Goal: Task Accomplishment & Management: Use online tool/utility

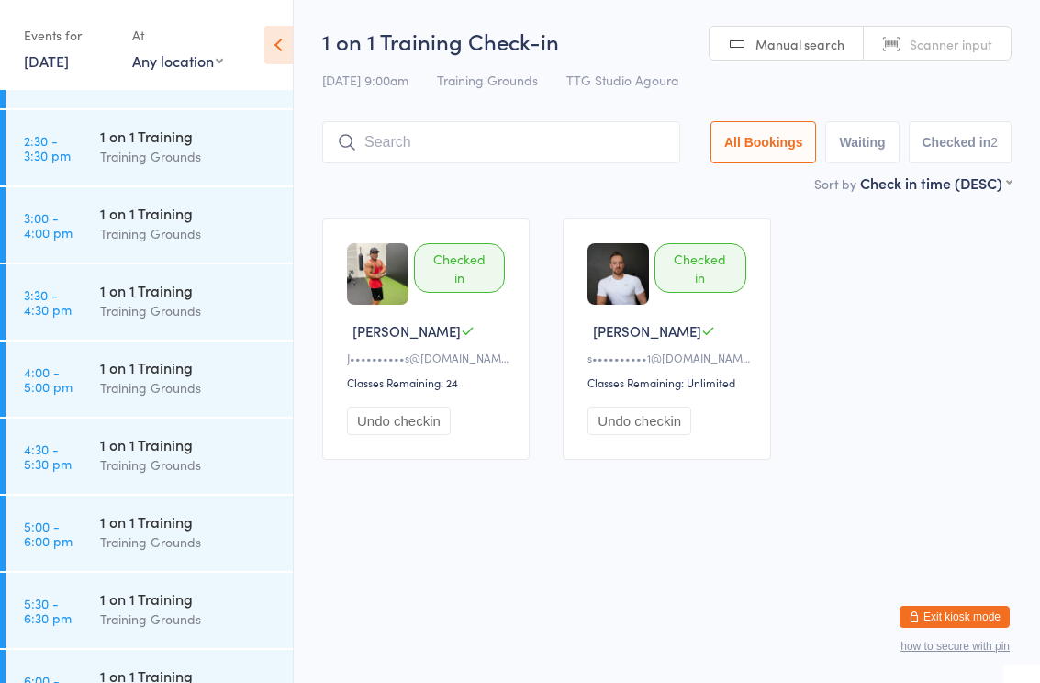
scroll to position [1641, 0]
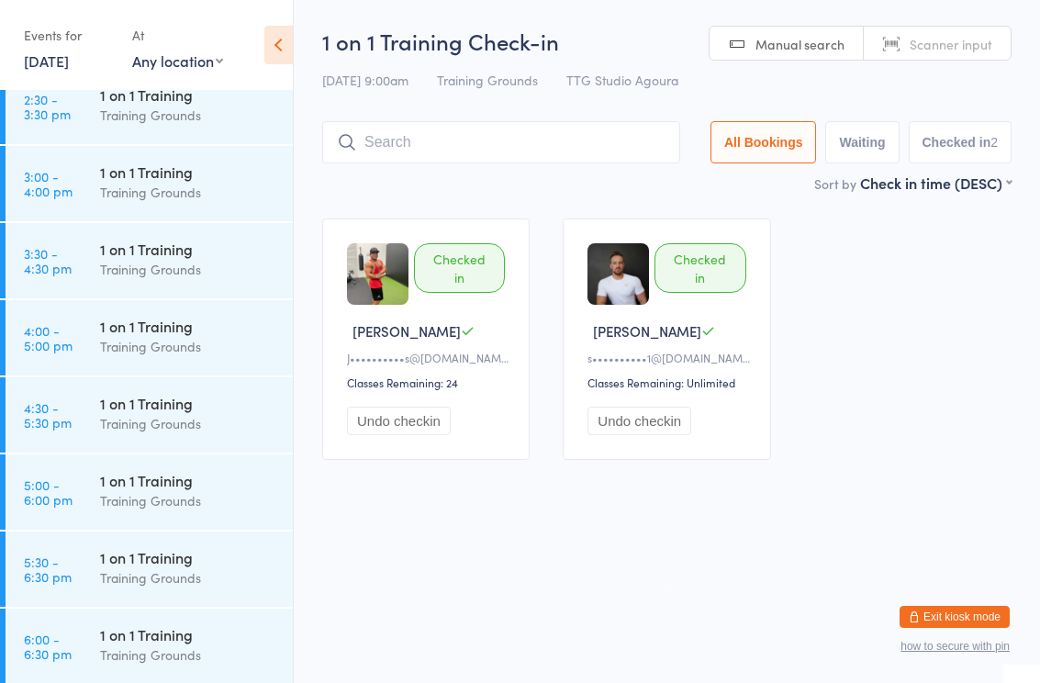
click at [129, 267] on div "Training Grounds" at bounding box center [188, 269] width 177 height 21
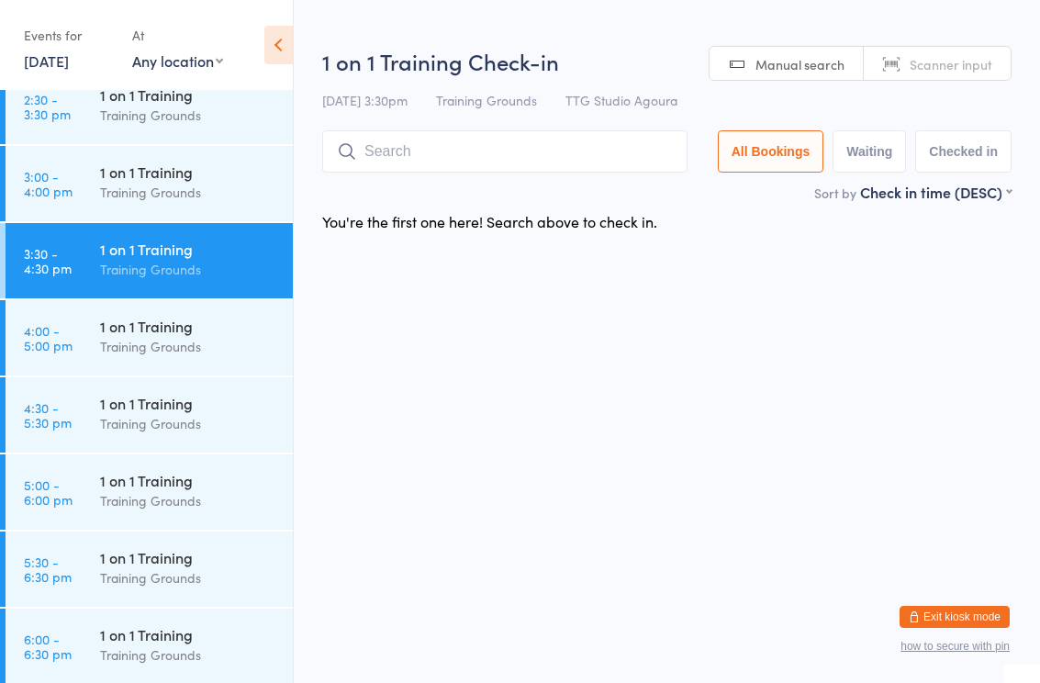
click at [446, 162] on input "search" at bounding box center [504, 151] width 365 height 42
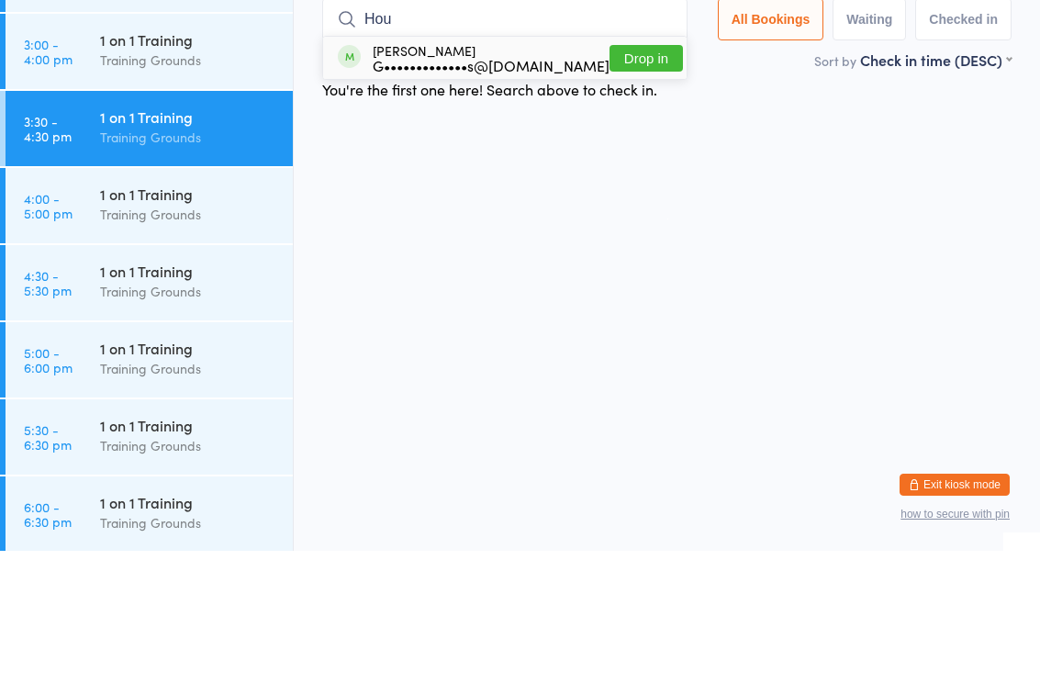
type input "Hou"
click at [494, 190] on div "G•••••••••••••s@[DOMAIN_NAME]" at bounding box center [491, 197] width 237 height 15
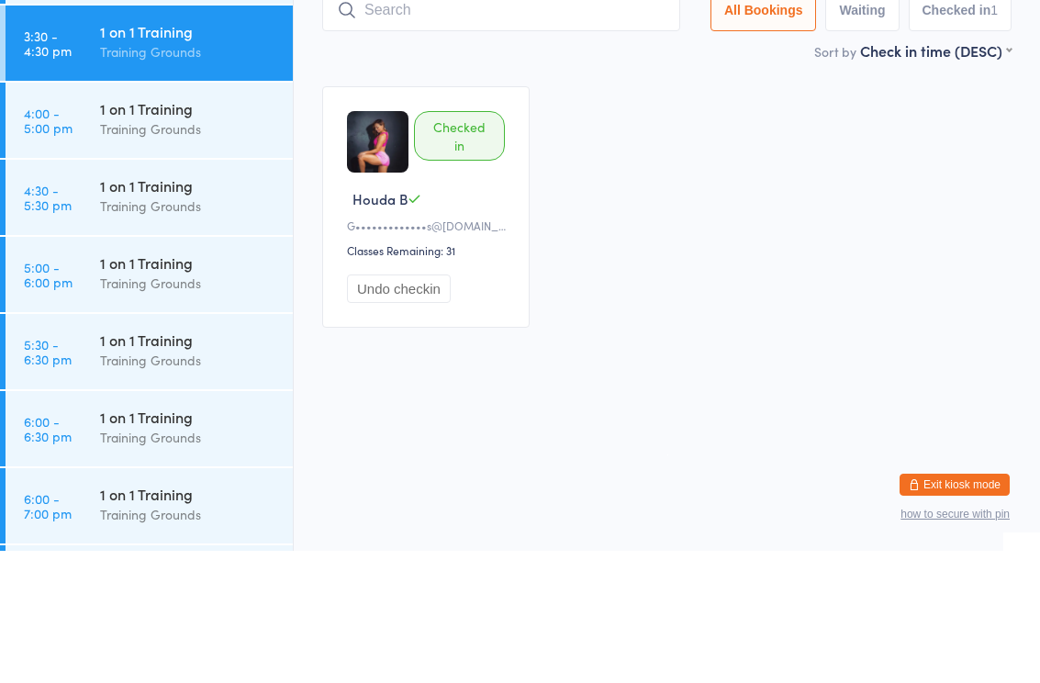
scroll to position [1727, 0]
click at [147, 327] on div "Training Grounds" at bounding box center [188, 337] width 177 height 21
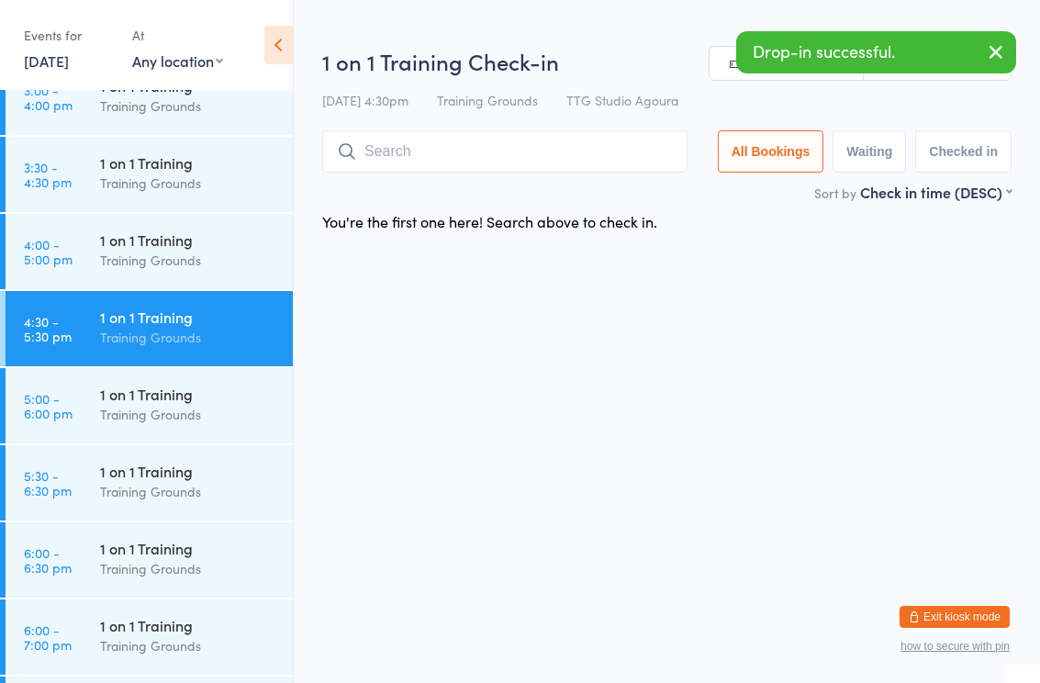
click at [459, 149] on input "search" at bounding box center [504, 151] width 365 height 42
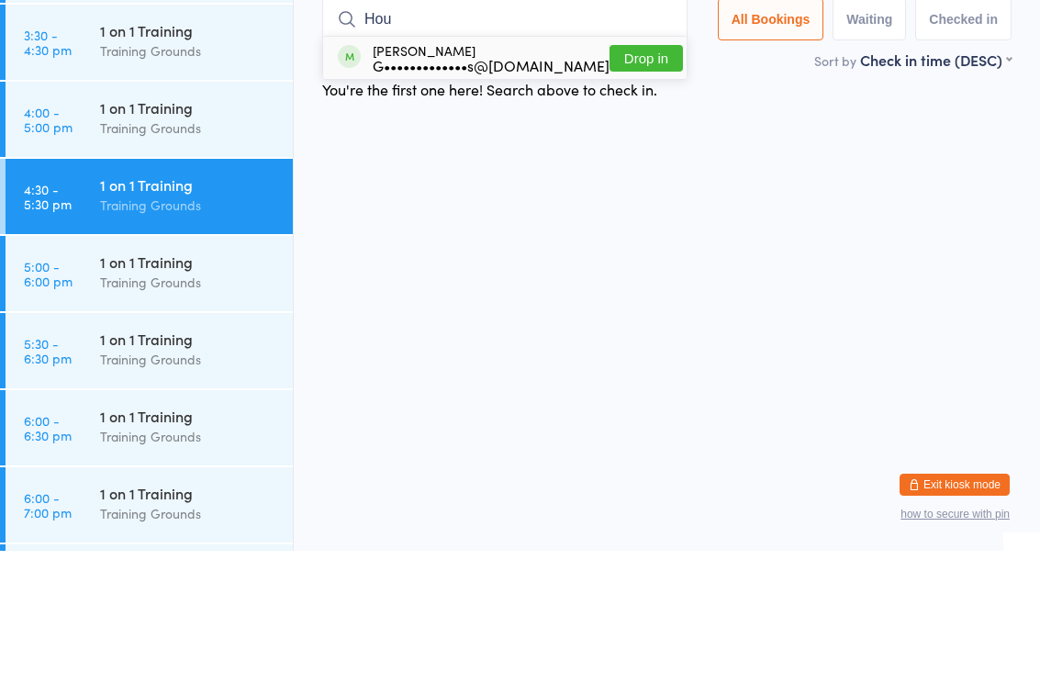
type input "Hou"
click at [465, 190] on div "G•••••••••••••s@[DOMAIN_NAME]" at bounding box center [491, 197] width 237 height 15
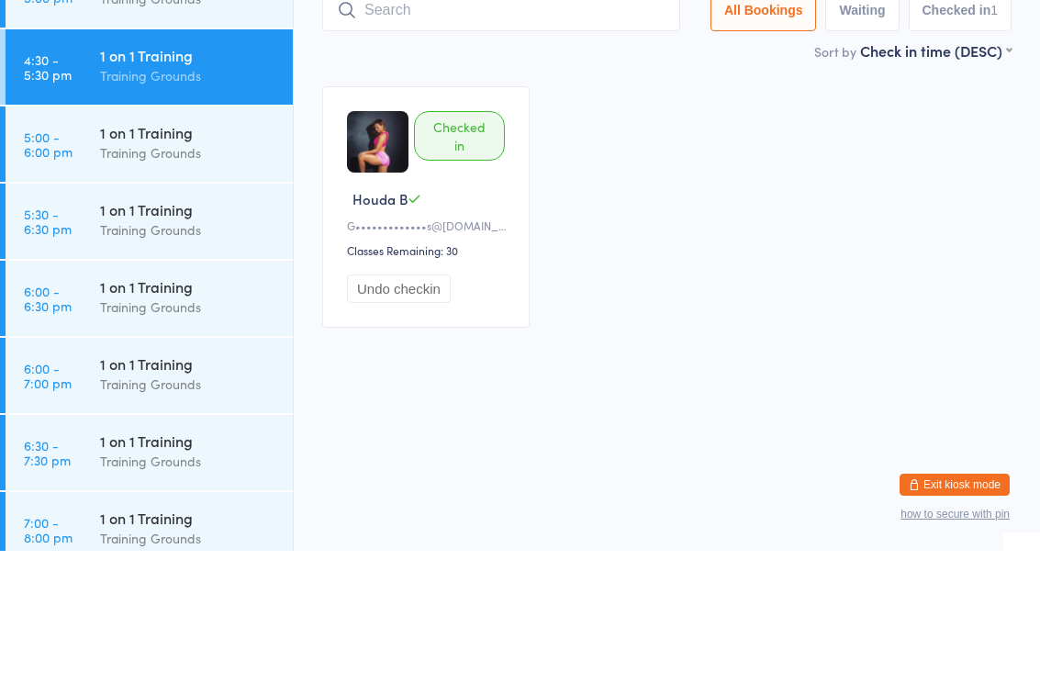
scroll to position [1894, 0]
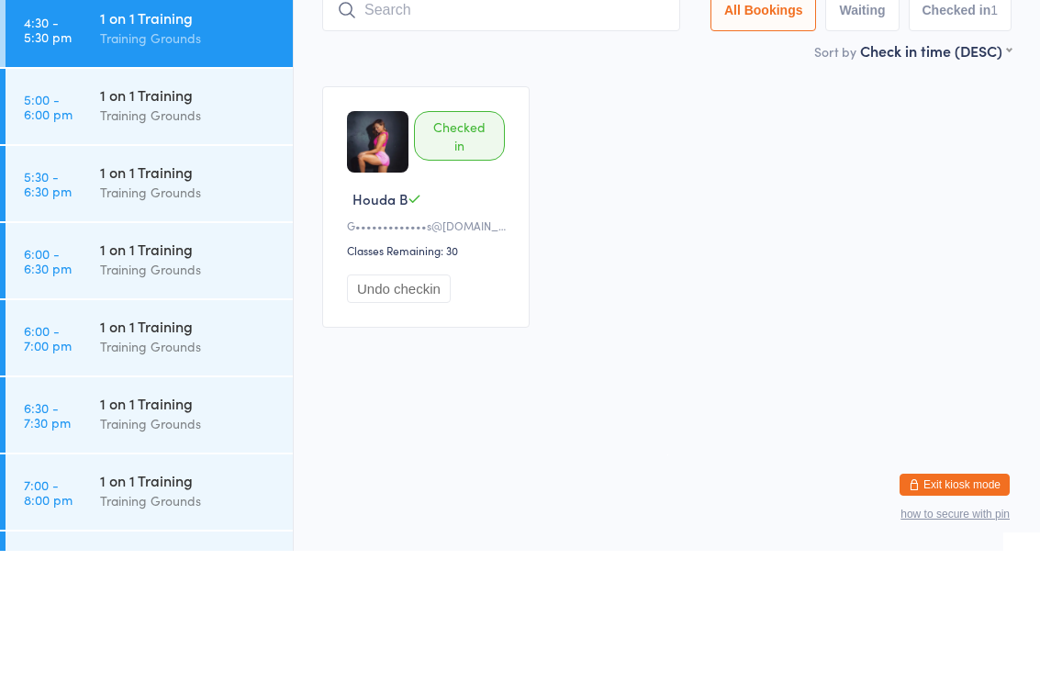
click at [194, 314] on div "Training Grounds" at bounding box center [188, 324] width 177 height 21
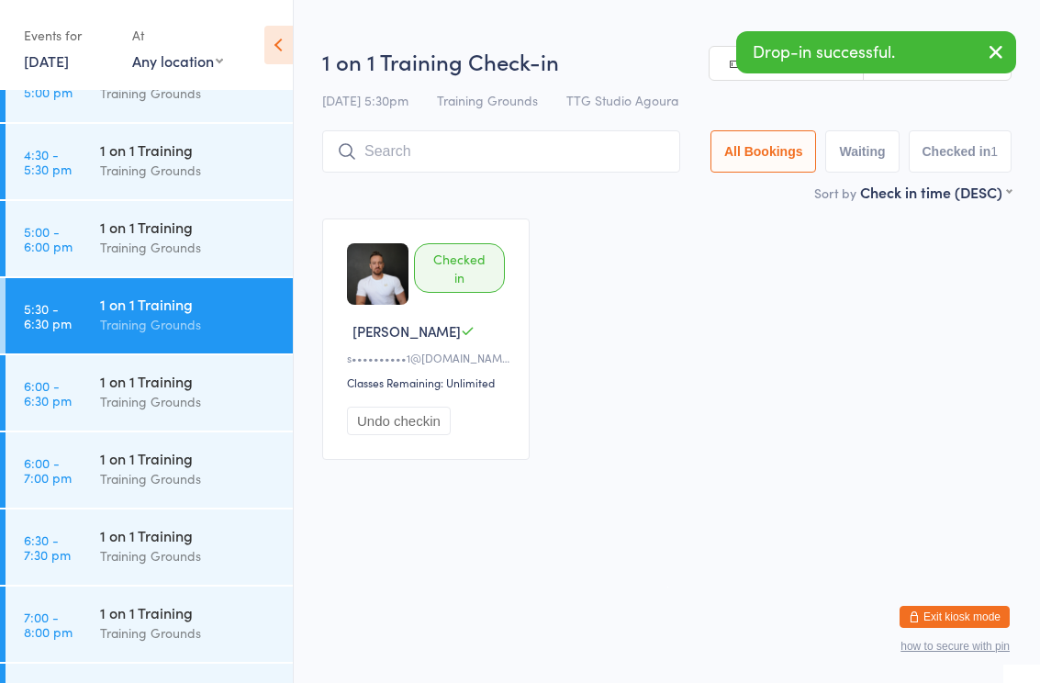
click at [408, 160] on input "search" at bounding box center [501, 151] width 358 height 42
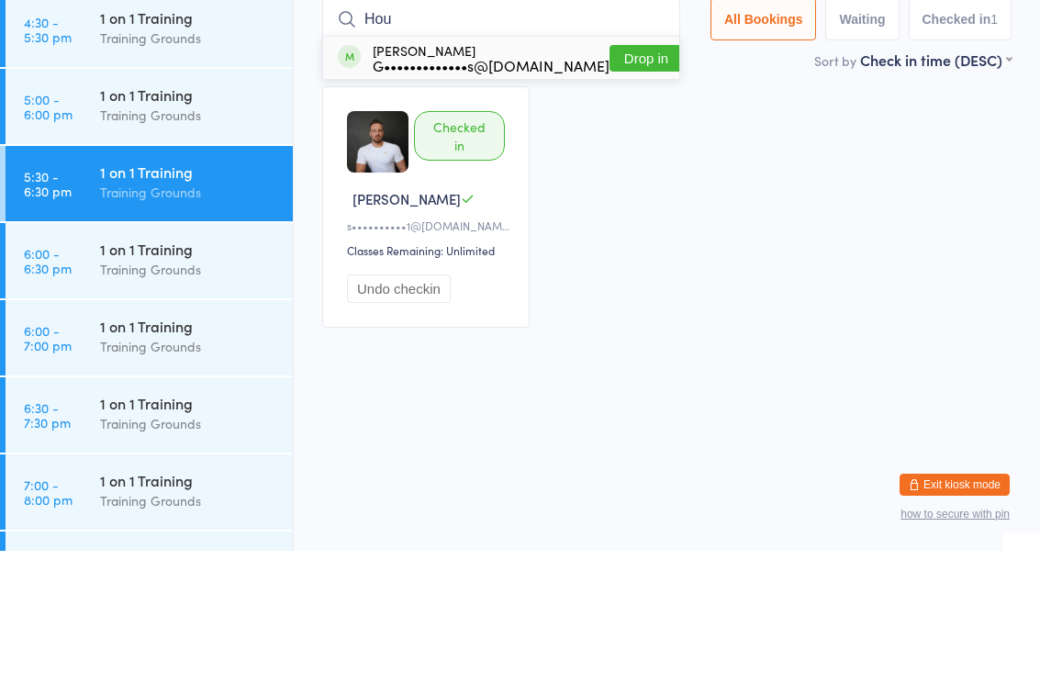
type input "Hou"
click at [485, 190] on div "G•••••••••••••s@[DOMAIN_NAME]" at bounding box center [491, 197] width 237 height 15
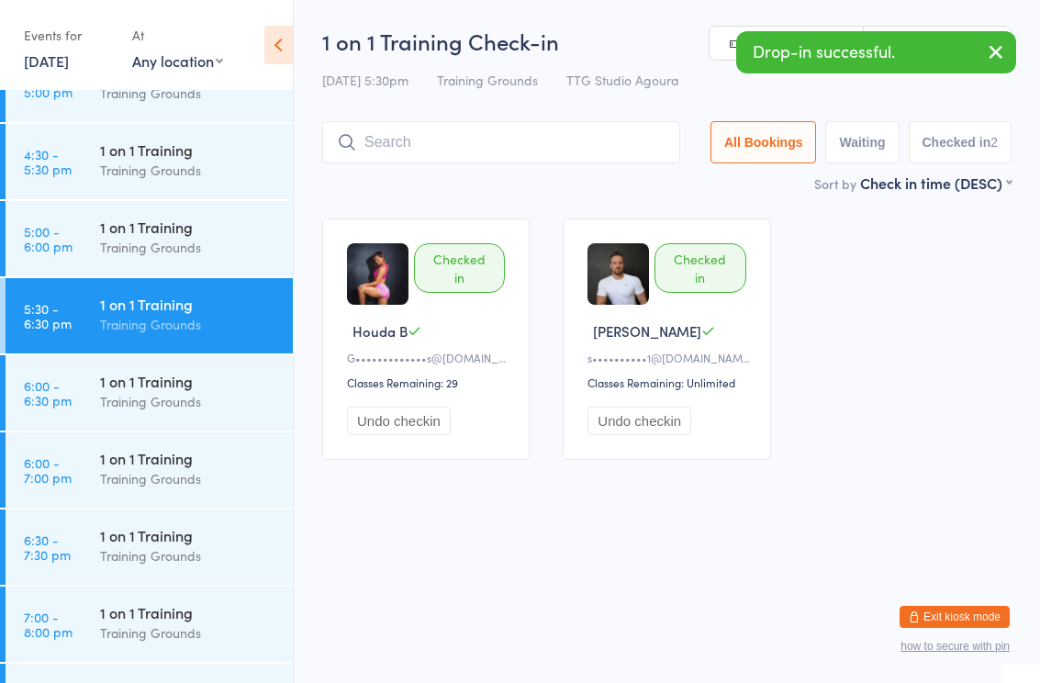
click at [144, 548] on div "Training Grounds" at bounding box center [188, 555] width 177 height 21
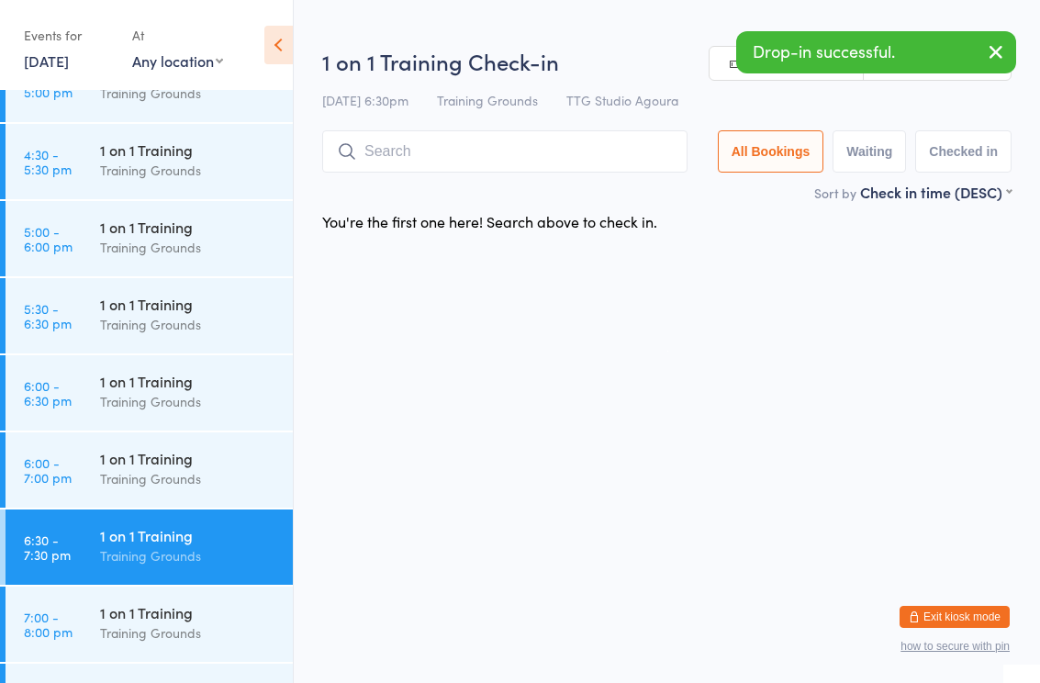
click at [443, 157] on input "search" at bounding box center [504, 151] width 365 height 42
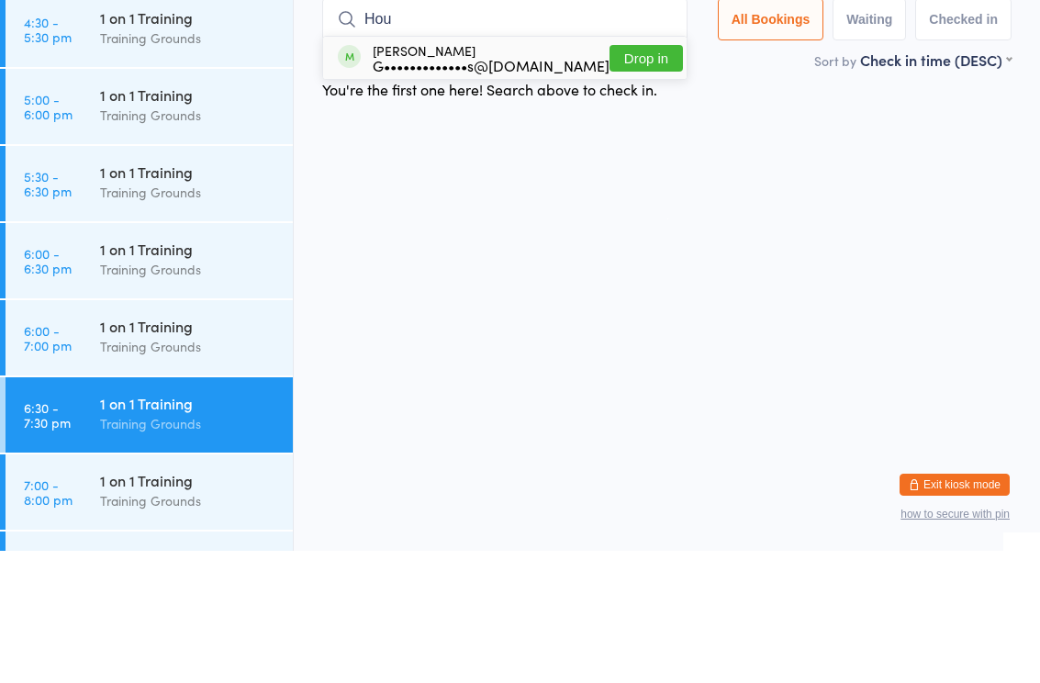
type input "Hou"
click at [467, 190] on div "G•••••••••••••s@[DOMAIN_NAME]" at bounding box center [491, 197] width 237 height 15
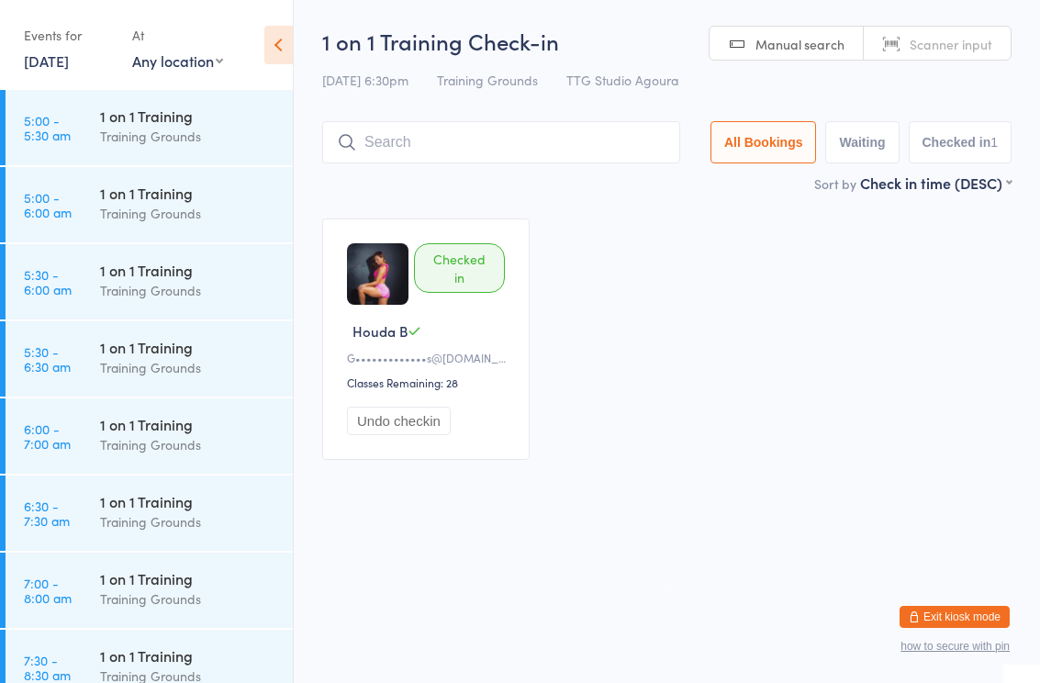
click at [706, 565] on html "You have now entered Kiosk Mode. Members will be able to check themselves in us…" at bounding box center [520, 341] width 1040 height 683
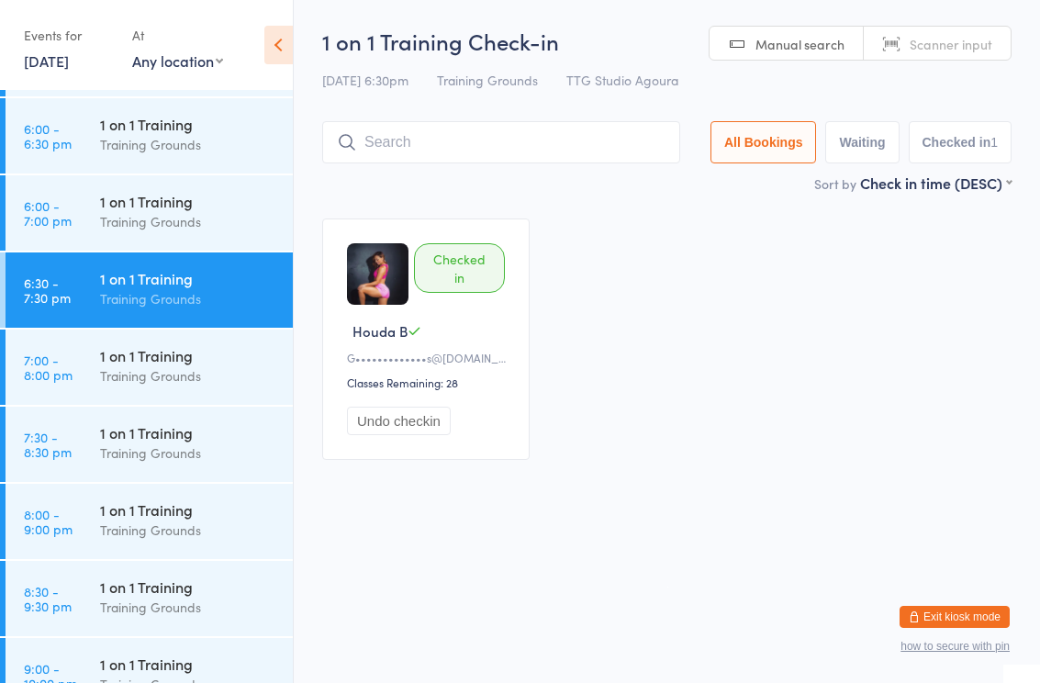
scroll to position [2145, 0]
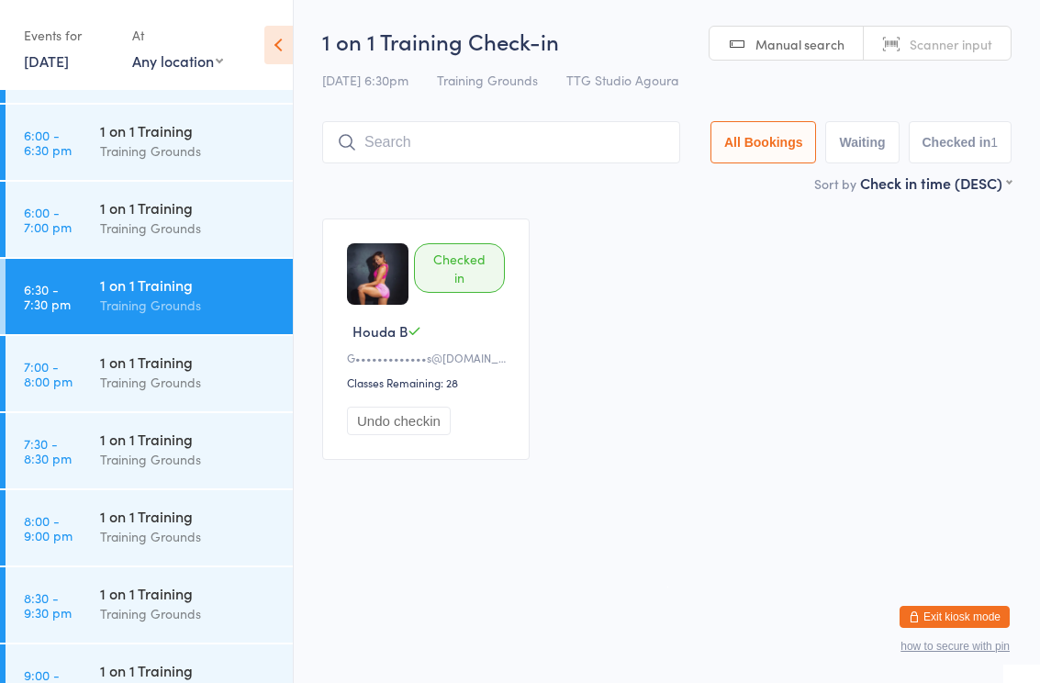
click at [188, 239] on div "Training Grounds" at bounding box center [188, 228] width 177 height 21
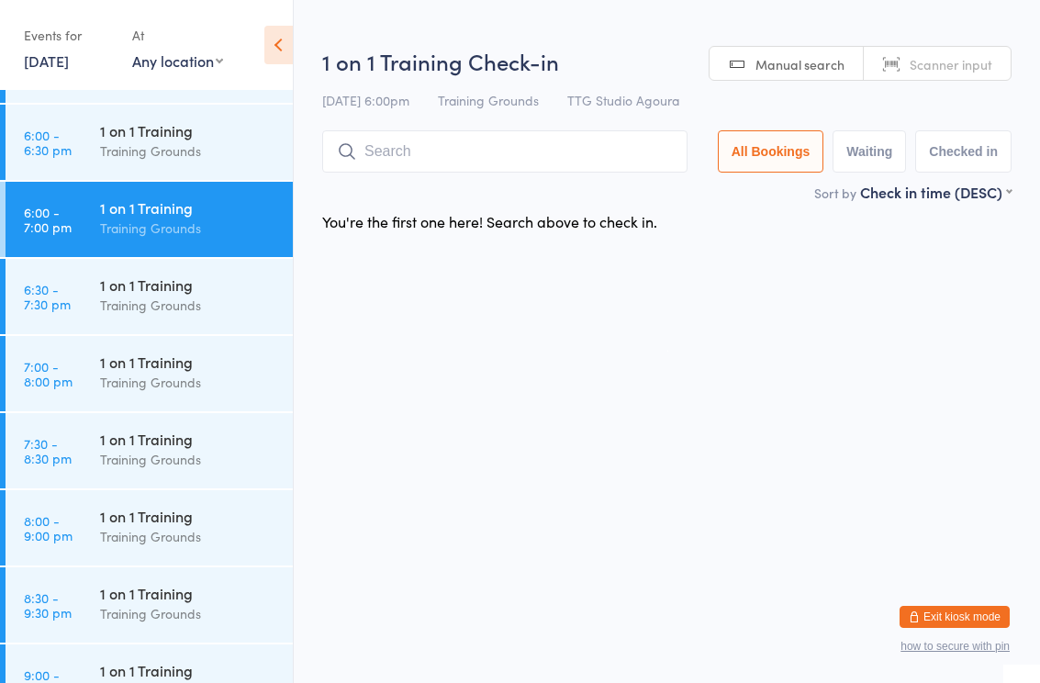
click at [466, 161] on input "search" at bounding box center [504, 151] width 365 height 42
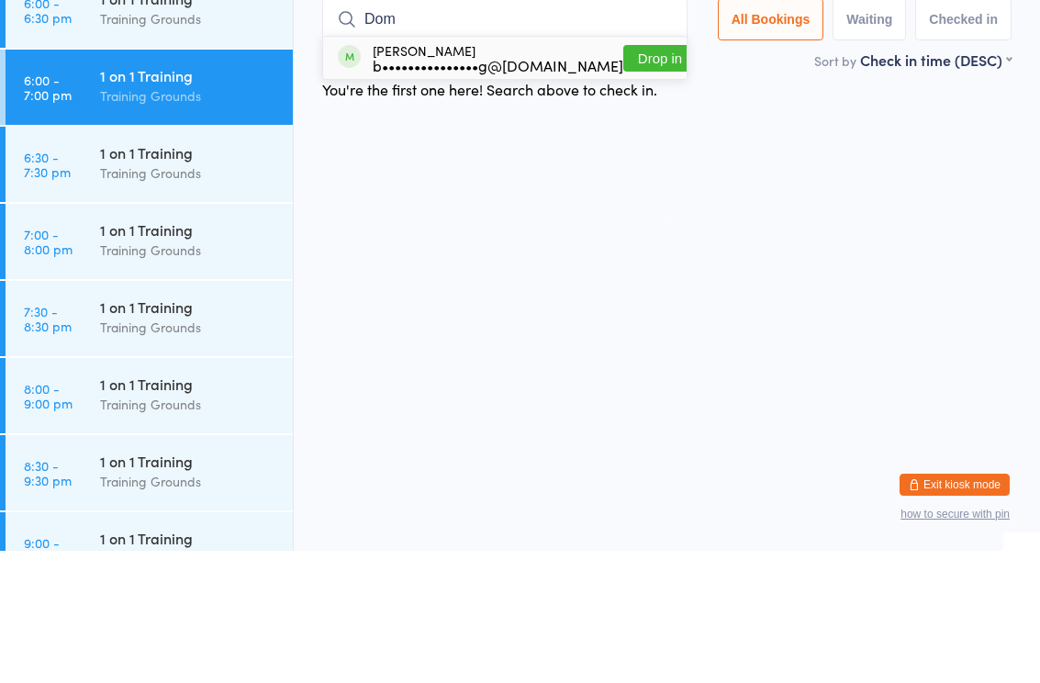
type input "Dom"
click at [661, 169] on div "Dominic Lozano b•••••••••••••••g@gmail.com Drop in" at bounding box center [505, 190] width 364 height 42
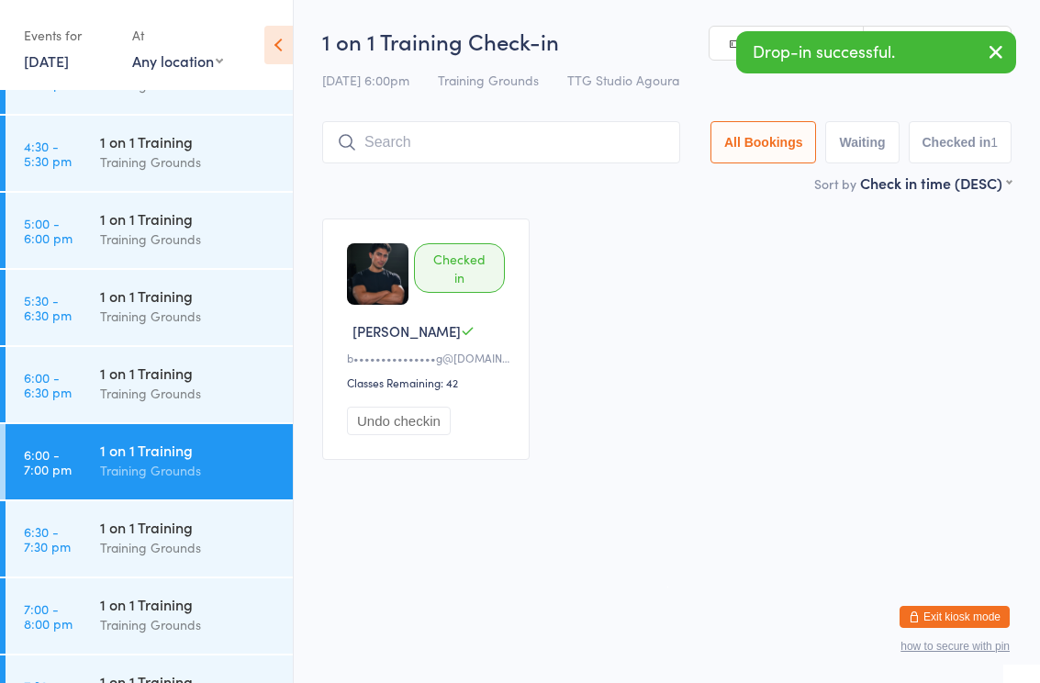
scroll to position [1901, 0]
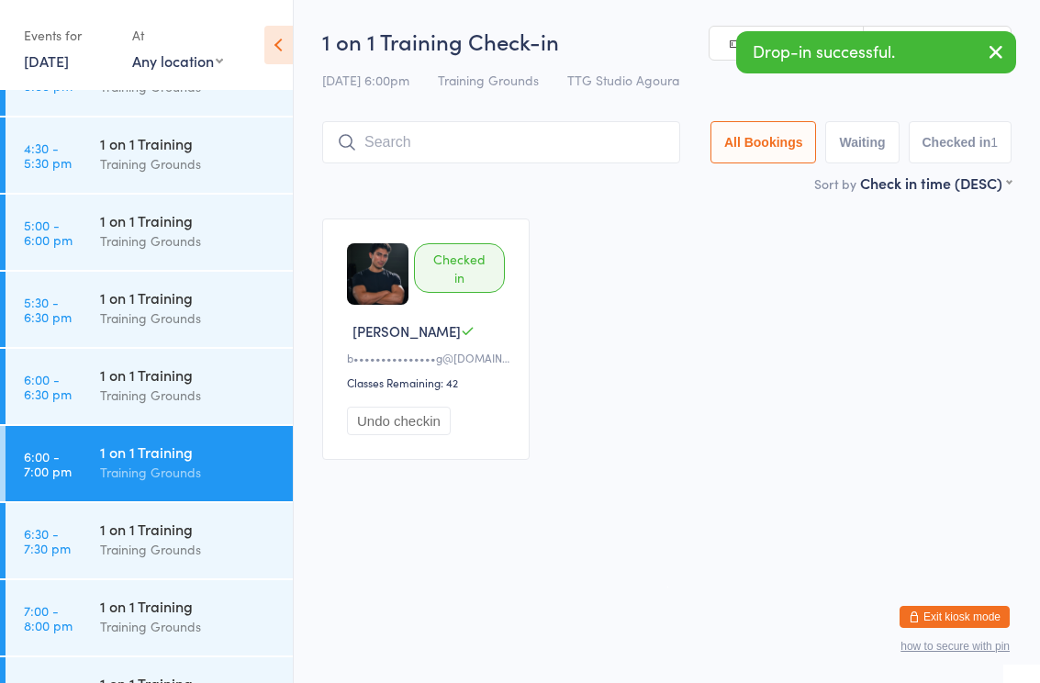
click at [150, 239] on div "Training Grounds" at bounding box center [188, 240] width 177 height 21
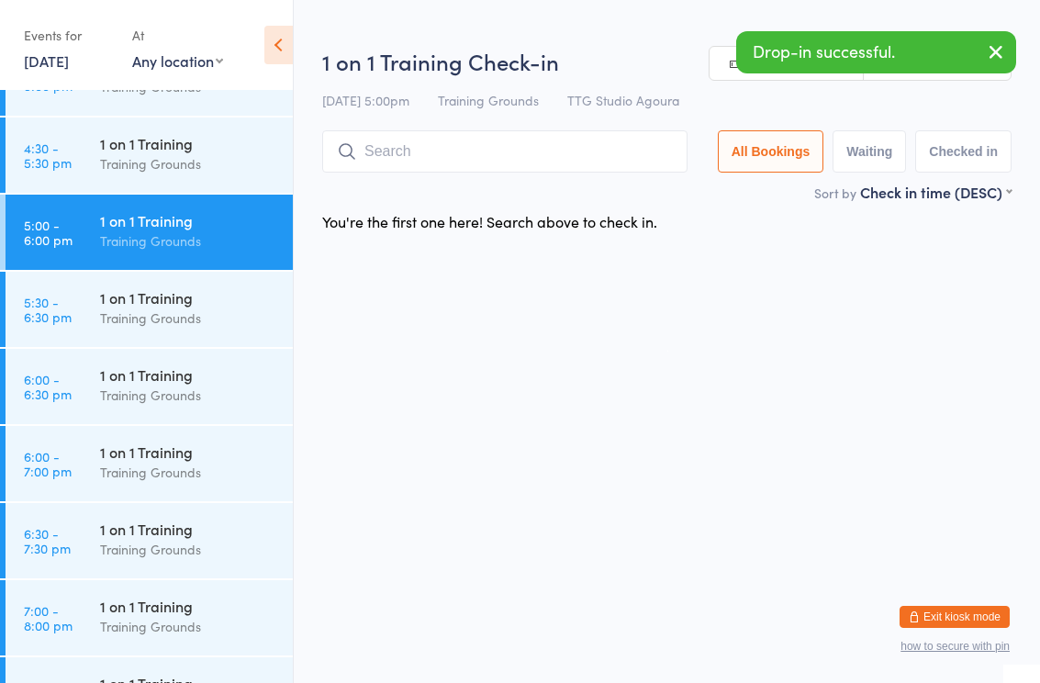
click at [463, 152] on input "search" at bounding box center [504, 151] width 365 height 42
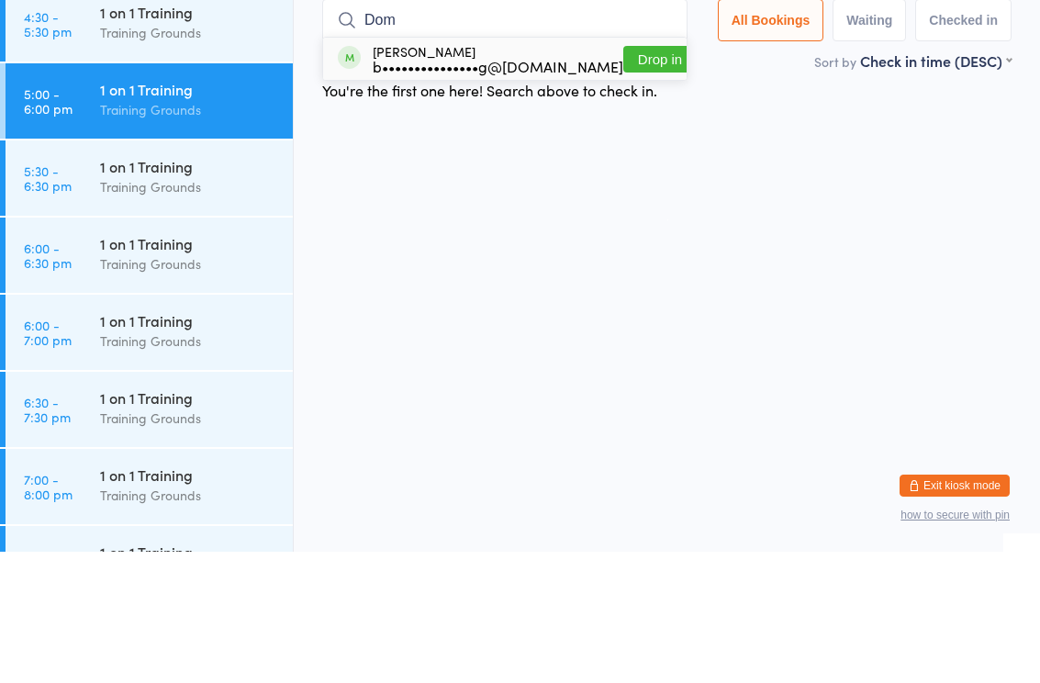
type input "Dom"
click at [646, 177] on button "Drop in" at bounding box center [660, 190] width 73 height 27
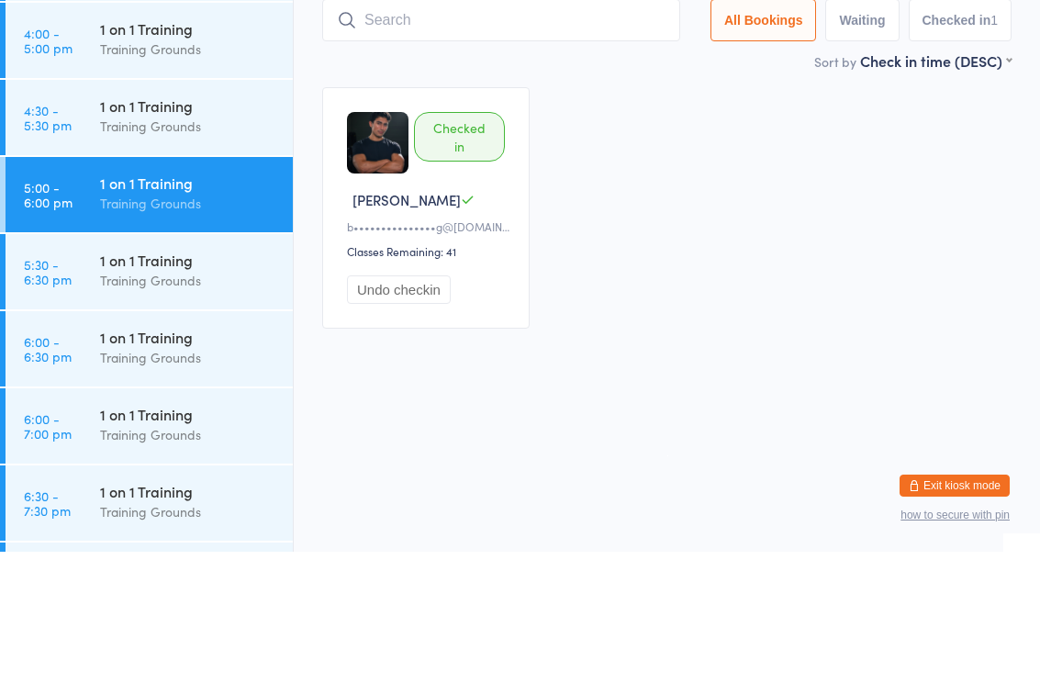
scroll to position [1788, 0]
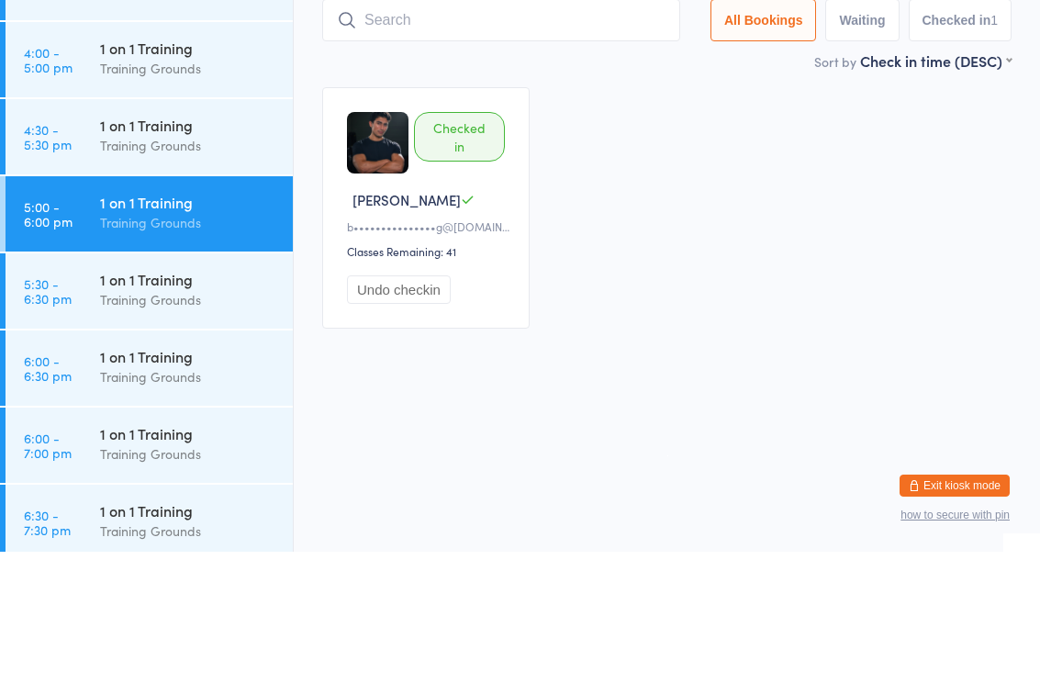
click at [185, 189] on div "Training Grounds" at bounding box center [188, 199] width 177 height 21
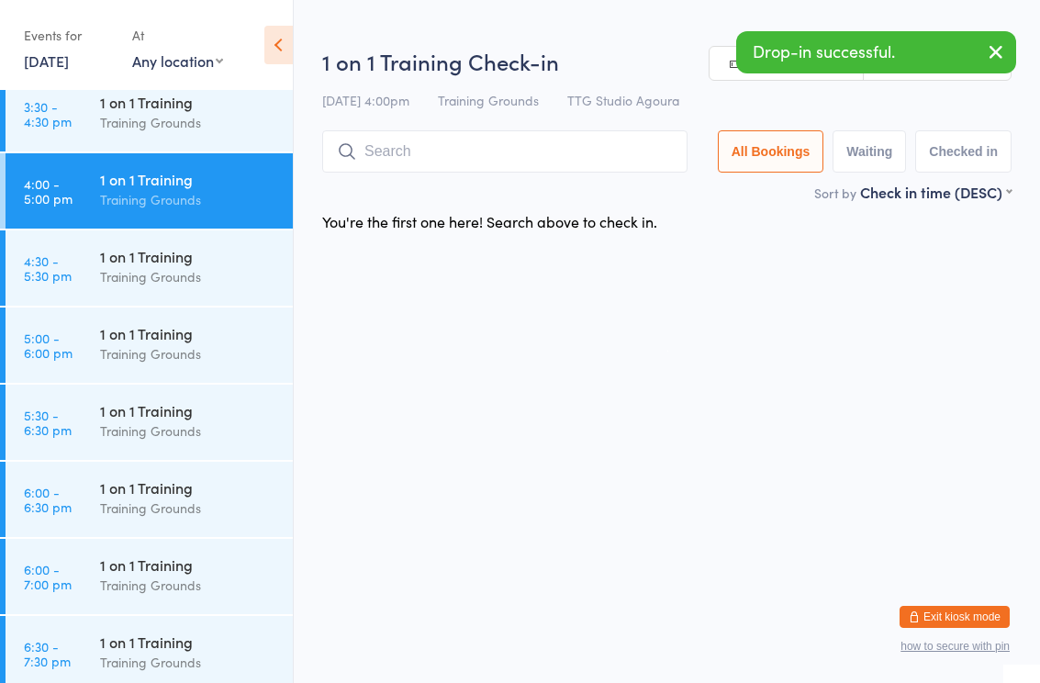
click at [433, 154] on input "search" at bounding box center [504, 151] width 365 height 42
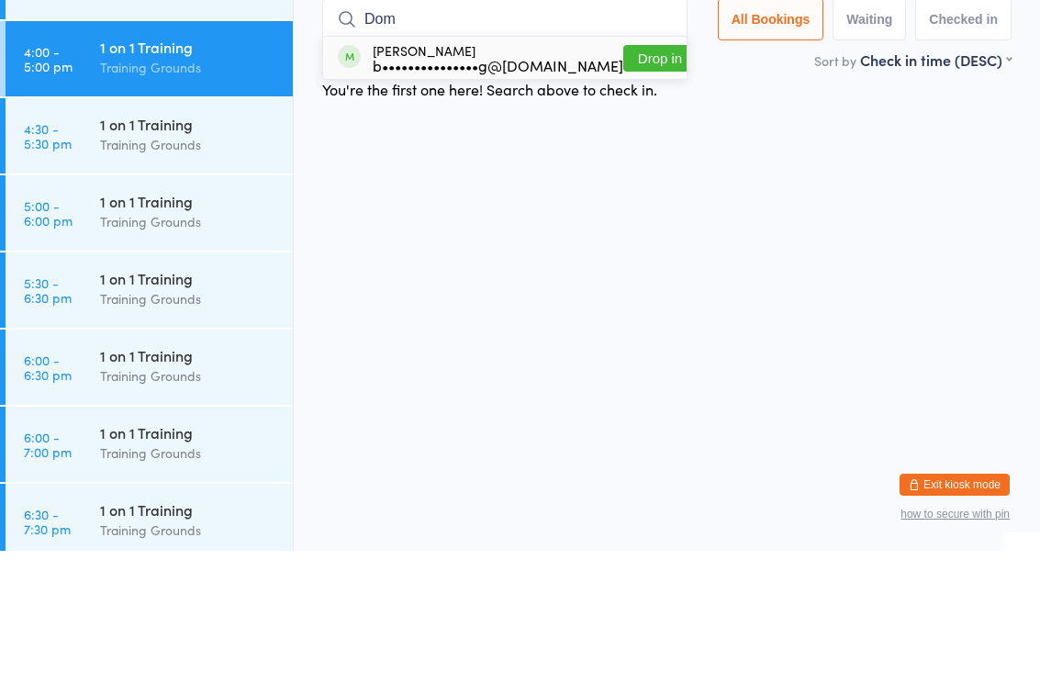
type input "Dom"
click at [629, 177] on button "Drop in" at bounding box center [660, 190] width 73 height 27
